Goal: Communication & Community: Answer question/provide support

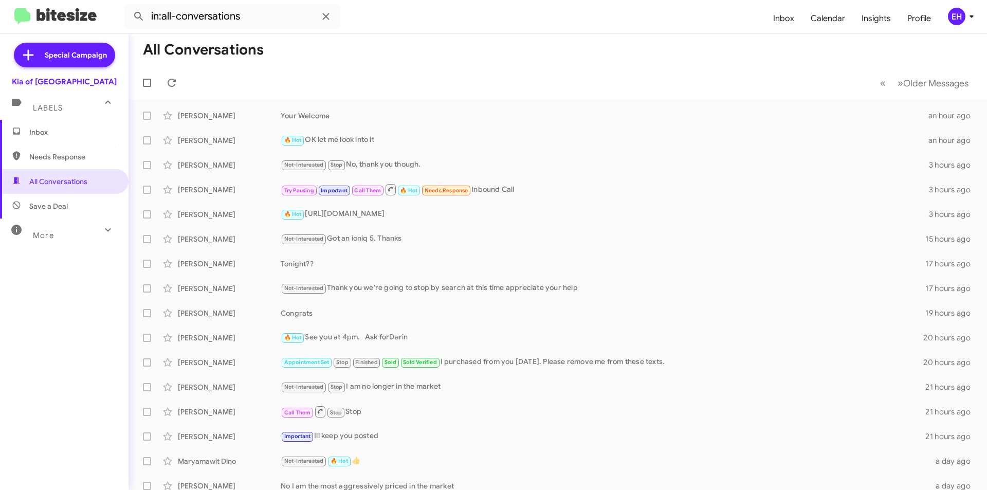
click at [52, 152] on span "Needs Response" at bounding box center [72, 157] width 87 height 10
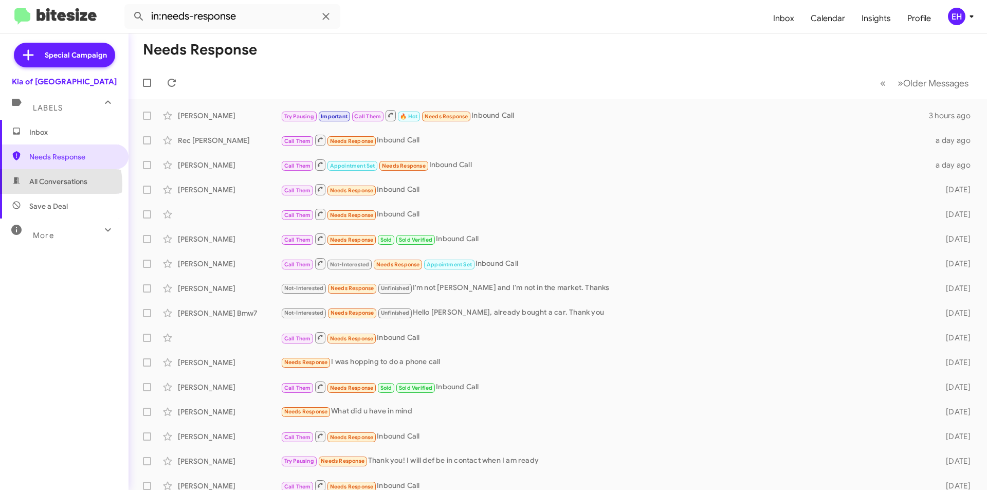
click at [46, 184] on span "All Conversations" at bounding box center [58, 181] width 58 height 10
type input "in:all-conversations"
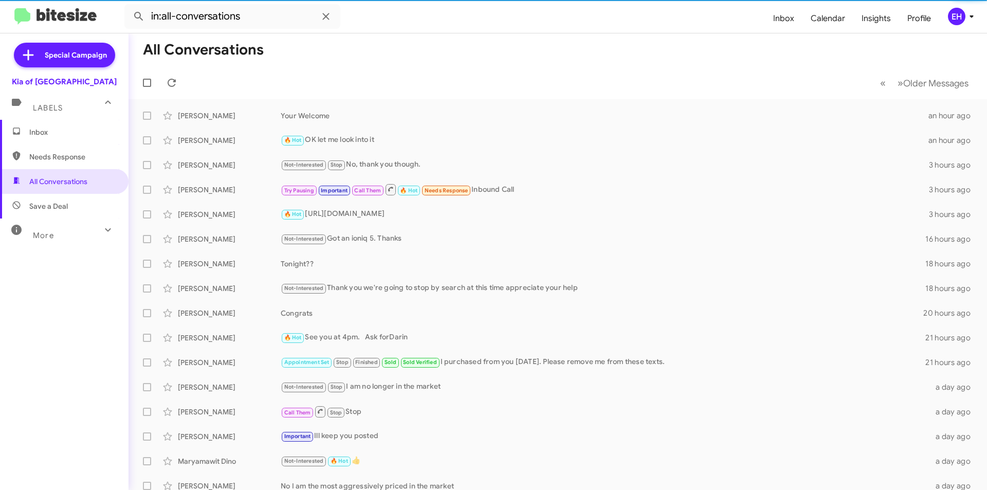
click at [33, 127] on span "Inbox" at bounding box center [72, 132] width 87 height 10
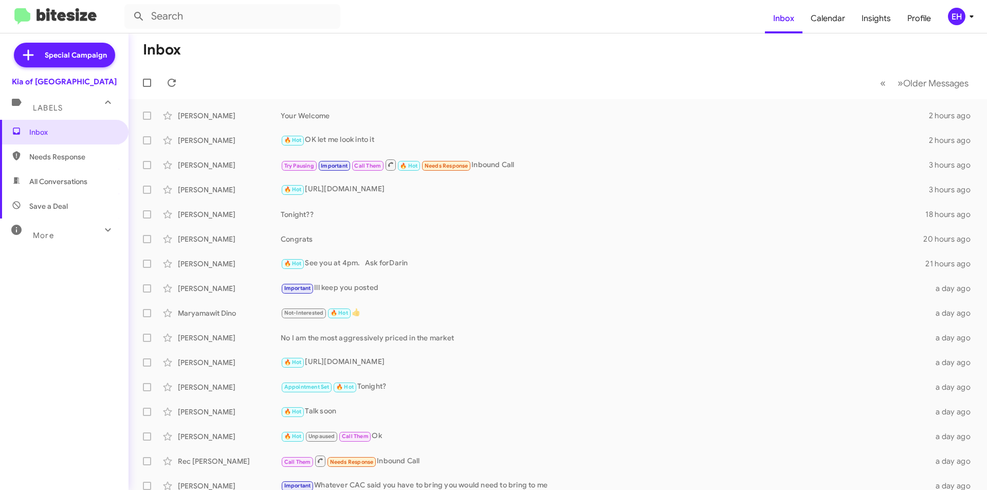
click at [67, 159] on span "Needs Response" at bounding box center [72, 157] width 87 height 10
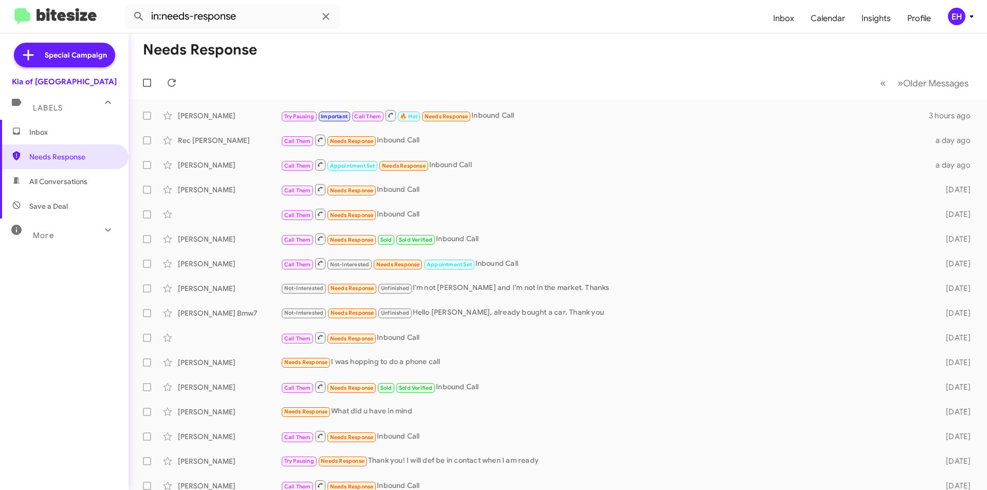
click at [60, 188] on span "All Conversations" at bounding box center [64, 181] width 129 height 25
type input "in:all-conversations"
